Goal: Task Accomplishment & Management: Use online tool/utility

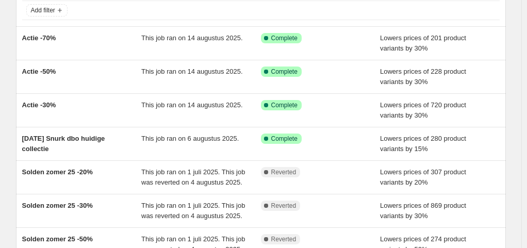
scroll to position [69, 0]
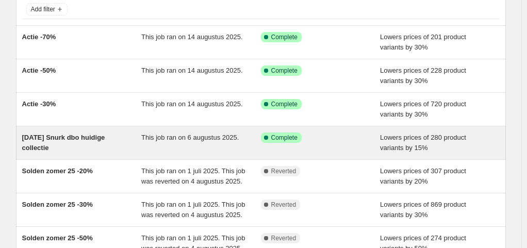
click at [95, 141] on div "[DATE] Snurk dbo huidige collectie" at bounding box center [82, 142] width 120 height 21
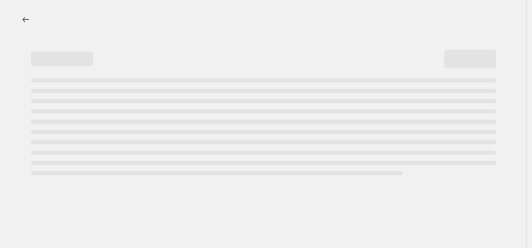
select select "percentage"
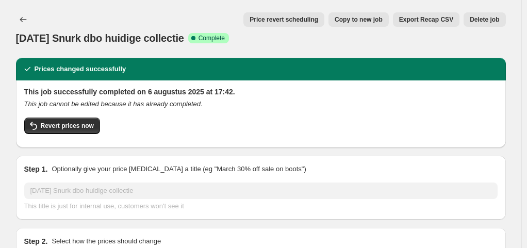
select select "vendor"
select select "product_type"
click at [27, 13] on button "Price change jobs" at bounding box center [23, 19] width 14 height 14
